Goal: Task Accomplishment & Management: Use online tool/utility

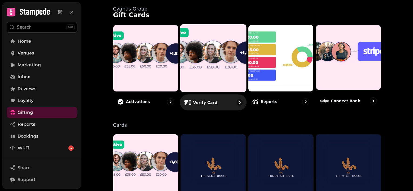
click at [217, 74] on img at bounding box center [213, 58] width 73 height 75
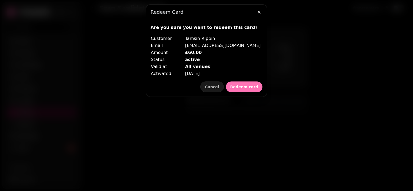
click at [251, 88] on span "Redeem card" at bounding box center [244, 87] width 28 height 4
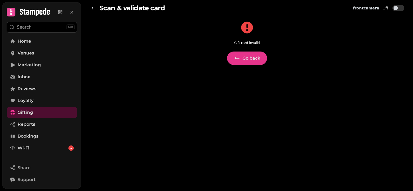
click at [244, 62] on button "Go back" at bounding box center [247, 59] width 40 height 14
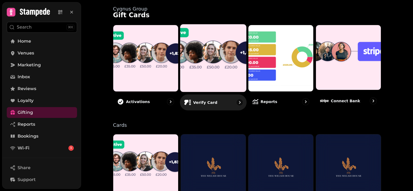
click at [200, 102] on p "Verify card" at bounding box center [205, 102] width 24 height 5
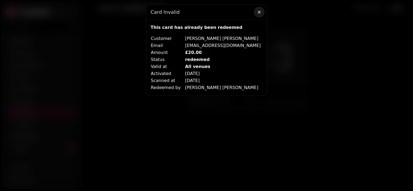
click at [260, 12] on icon "button" at bounding box center [259, 11] width 5 height 5
click at [260, 13] on icon "button" at bounding box center [259, 12] width 3 height 3
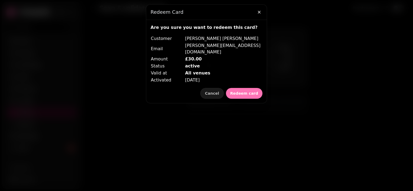
click at [254, 92] on span "Redeem card" at bounding box center [244, 94] width 28 height 4
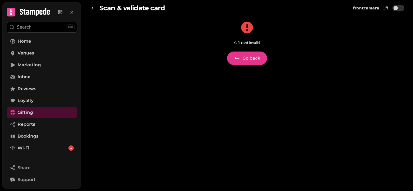
click at [247, 61] on button "Go back" at bounding box center [247, 59] width 40 height 14
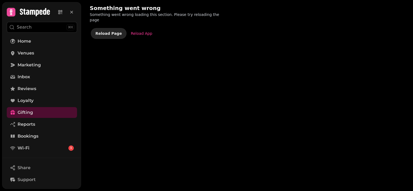
click at [105, 32] on span "Reload Page" at bounding box center [108, 34] width 26 height 4
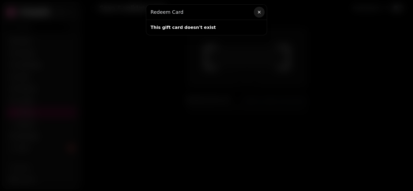
click at [258, 13] on icon "button" at bounding box center [259, 12] width 3 height 3
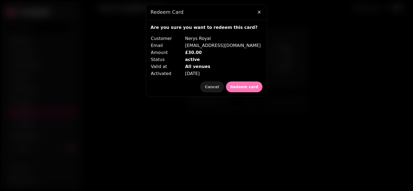
click at [243, 84] on button "Redeem card" at bounding box center [244, 87] width 37 height 11
